Goal: Find specific page/section: Find specific page/section

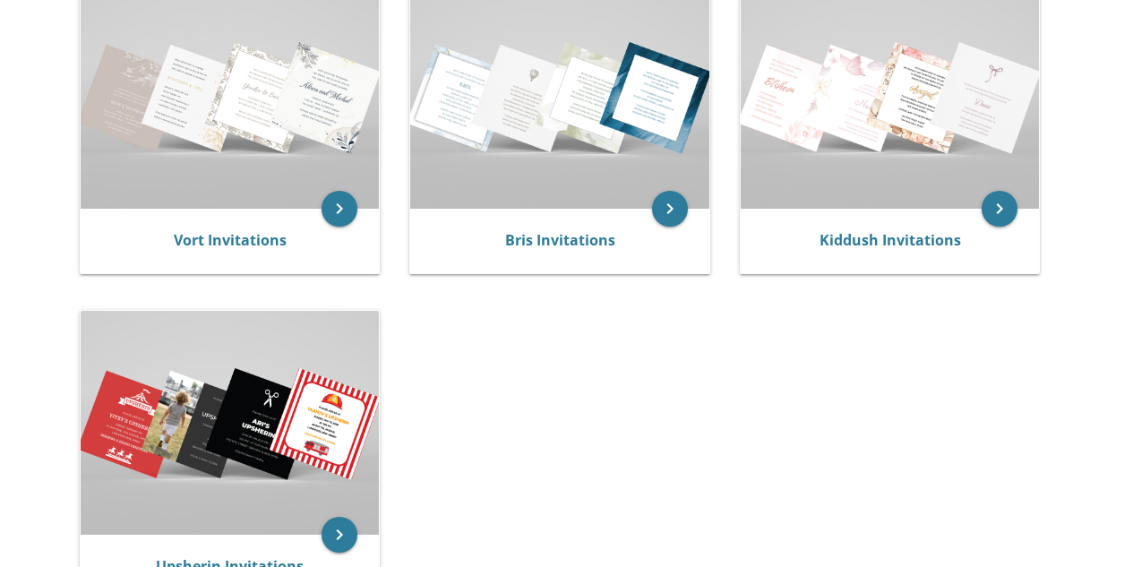
scroll to position [419, 0]
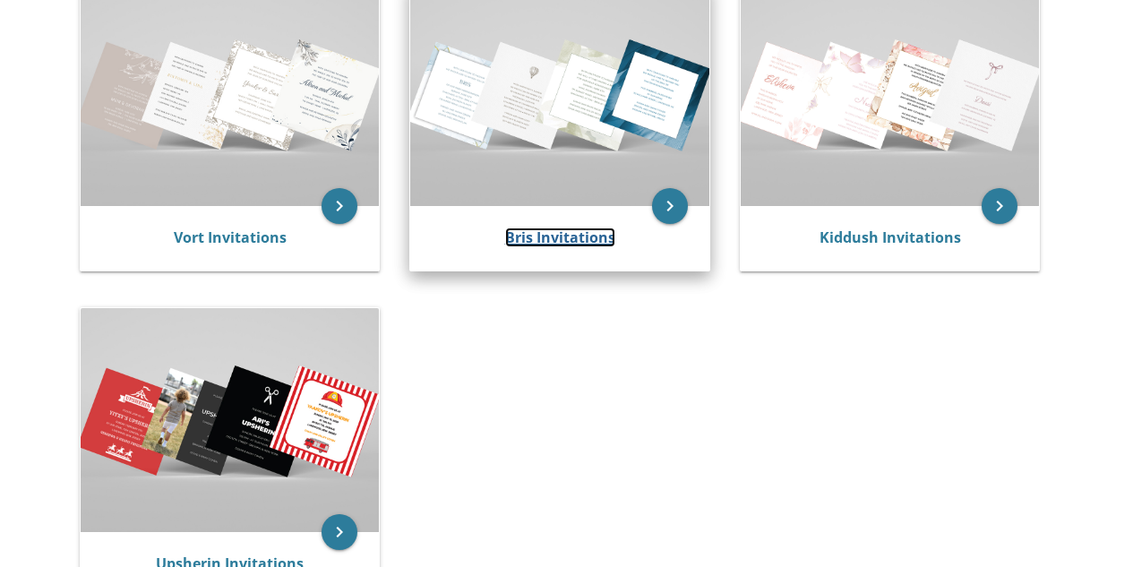
click at [580, 243] on link "Bris Invitations" at bounding box center [560, 238] width 110 height 20
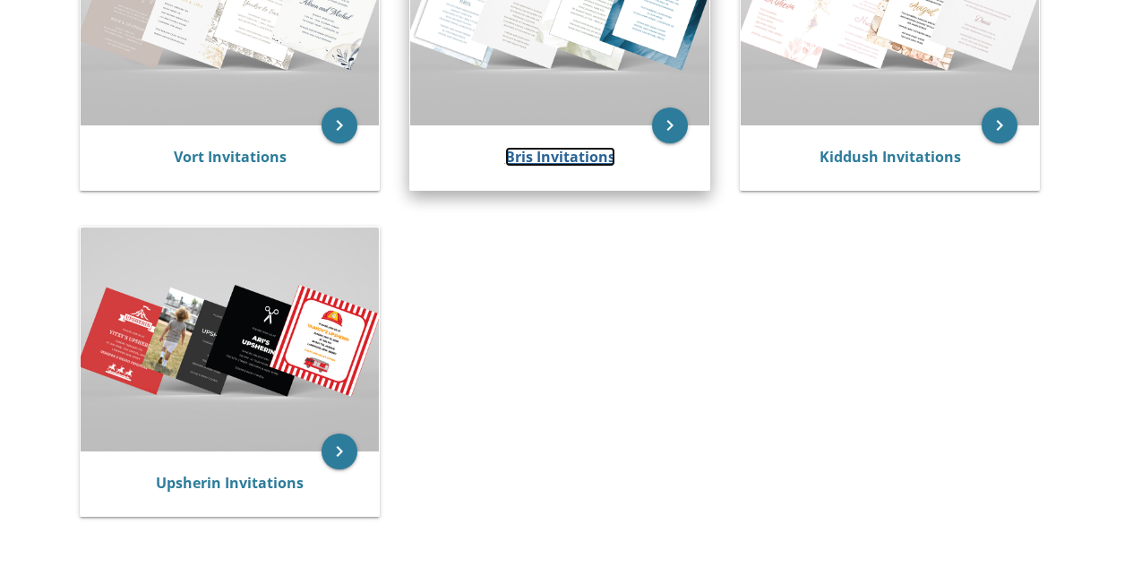
scroll to position [504, 0]
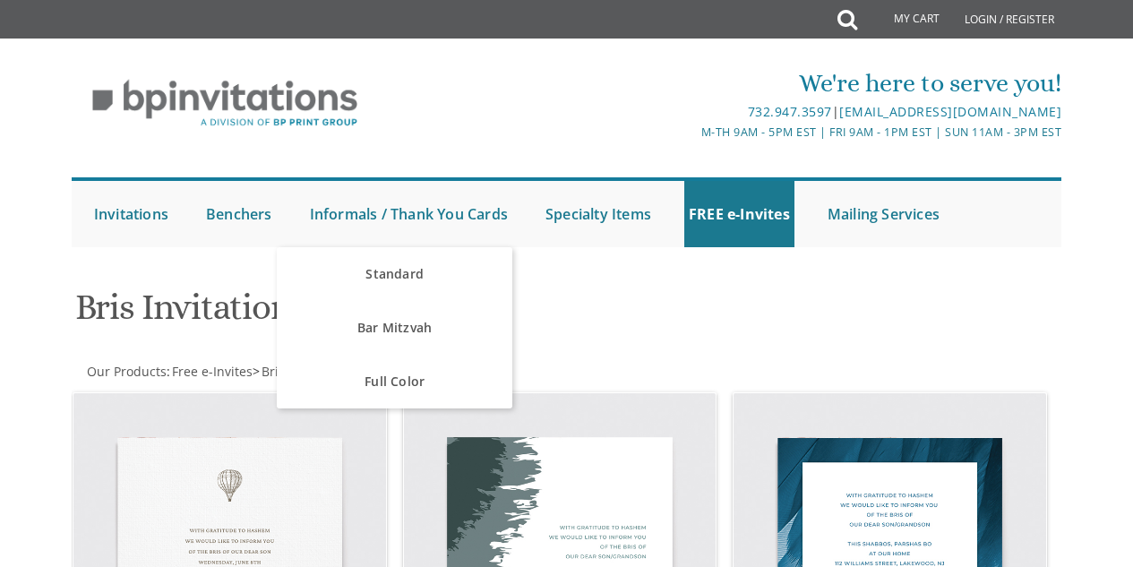
click at [399, 113] on div "We're here to serve you! 732.947.3597 | [EMAIL_ADDRESS][DOMAIN_NAME] M-Th 9am -…" at bounding box center [567, 103] width 994 height 94
